Goal: Use online tool/utility: Utilize a website feature to perform a specific function

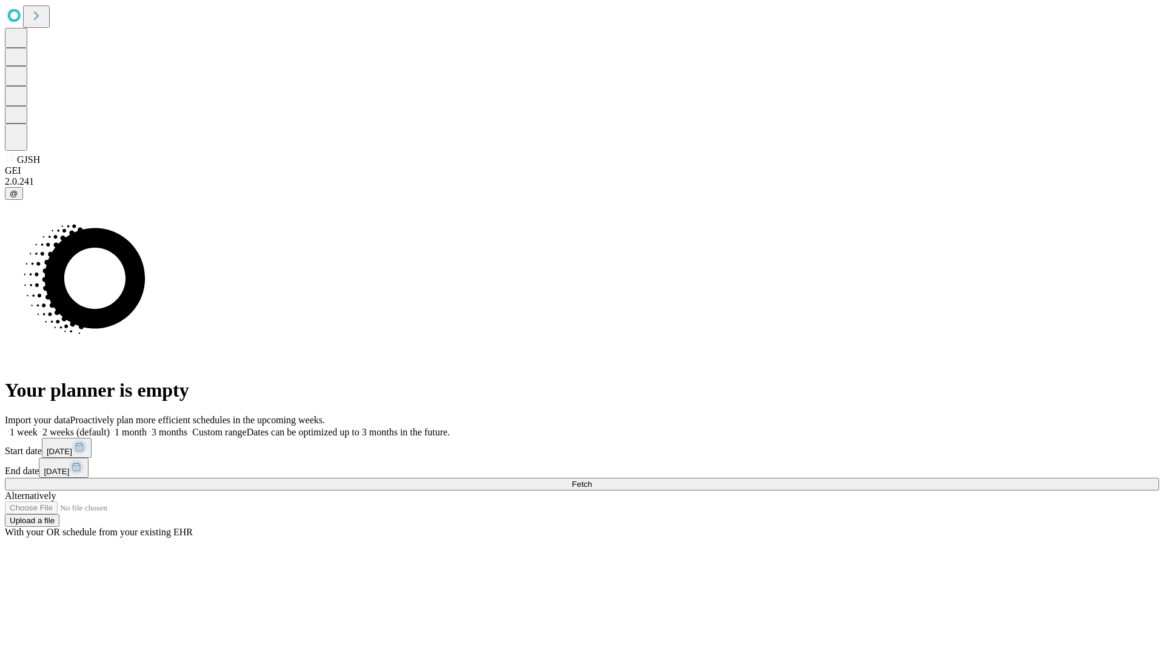
click at [591, 480] on span "Fetch" at bounding box center [581, 484] width 20 height 9
